Goal: Navigation & Orientation: Find specific page/section

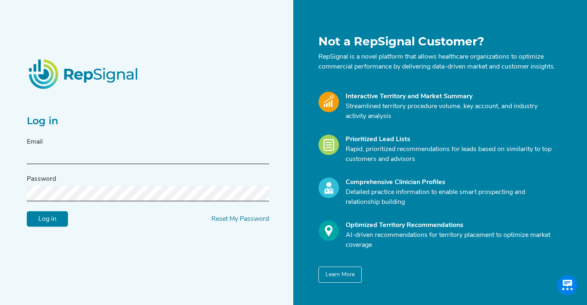
type input "kelsey@repsignal-admin.com"
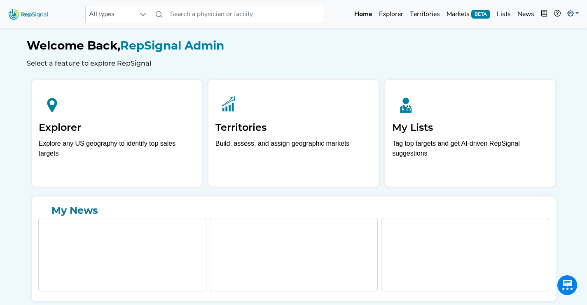
click at [573, 12] on icon at bounding box center [571, 13] width 7 height 7
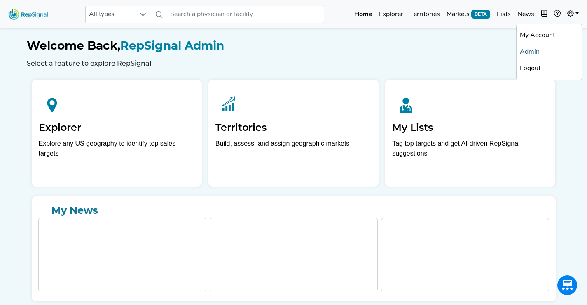
click at [536, 49] on link "Admin" at bounding box center [549, 52] width 65 height 16
